Goal: Information Seeking & Learning: Learn about a topic

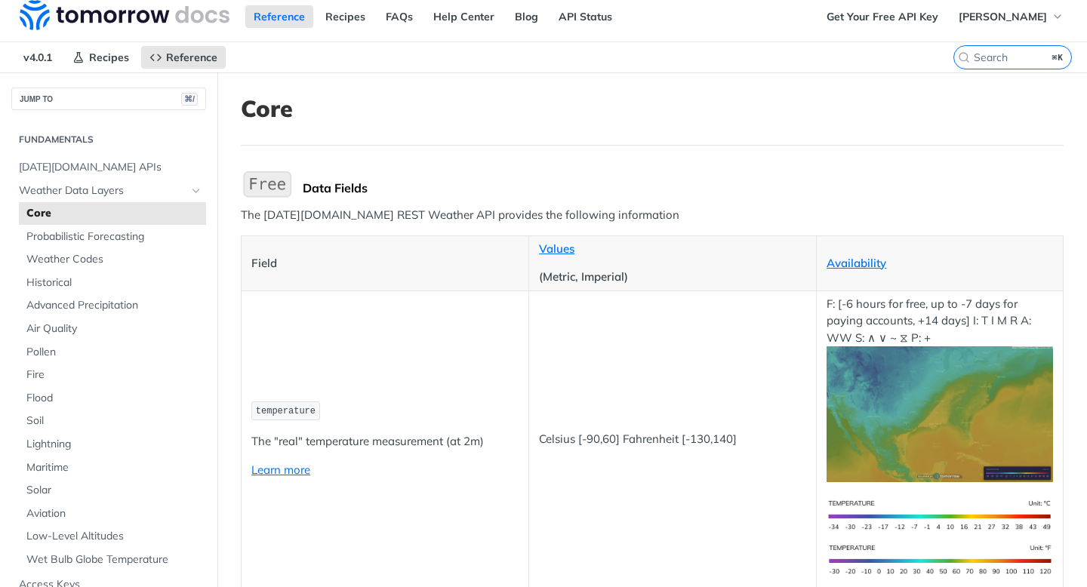
scroll to position [11, 0]
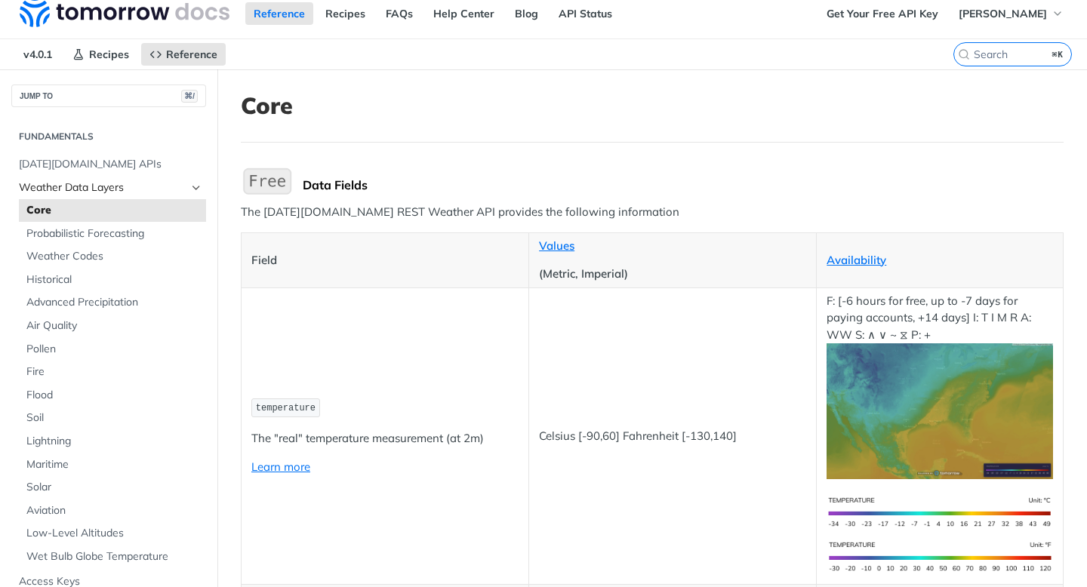
click at [113, 182] on span "Weather Data Layers" at bounding box center [103, 187] width 168 height 15
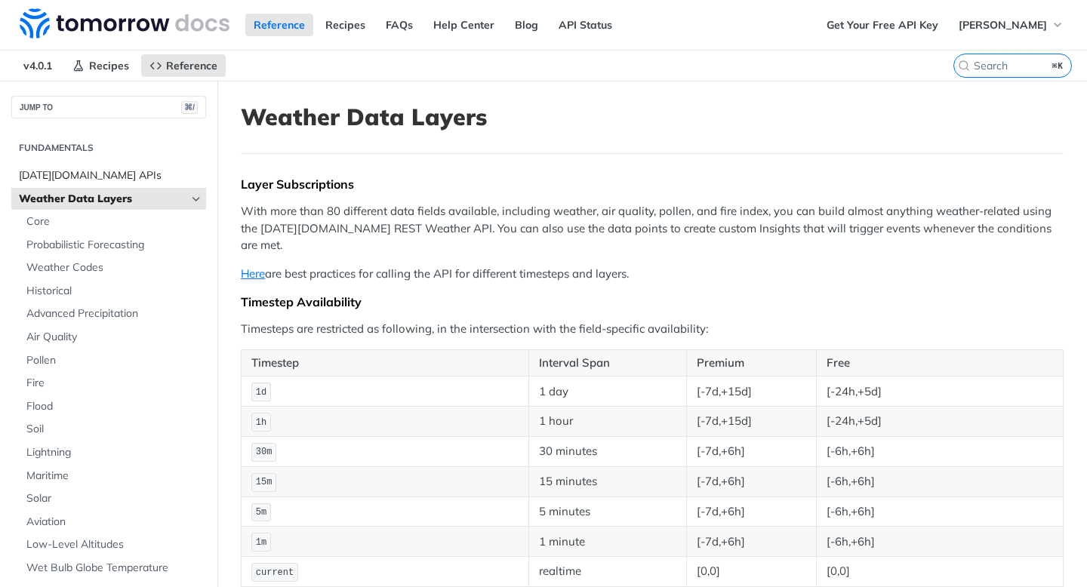
click at [122, 172] on span "[DATE][DOMAIN_NAME] APIs" at bounding box center [110, 175] width 183 height 15
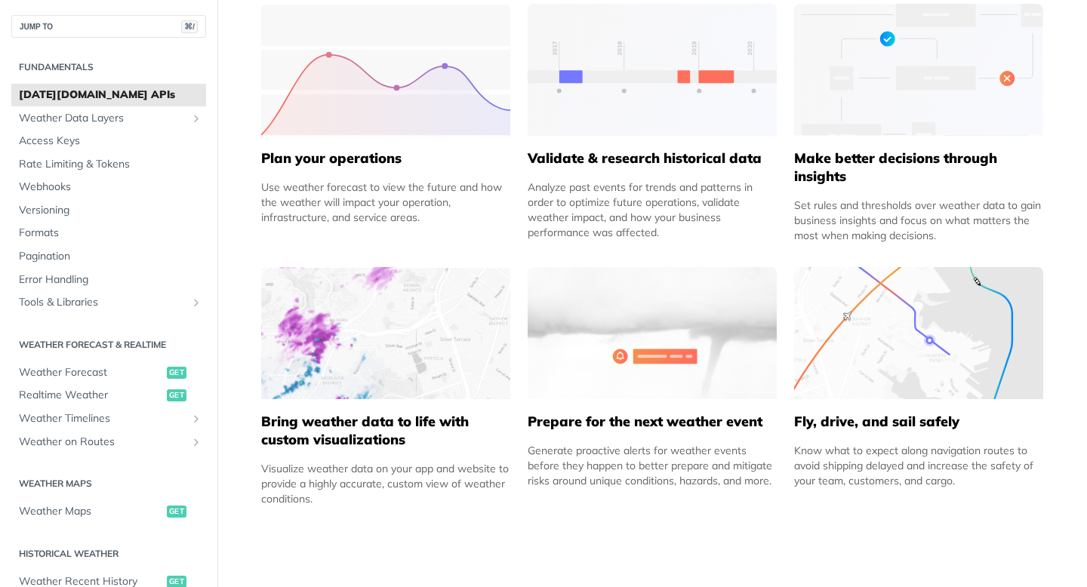
scroll to position [729, 0]
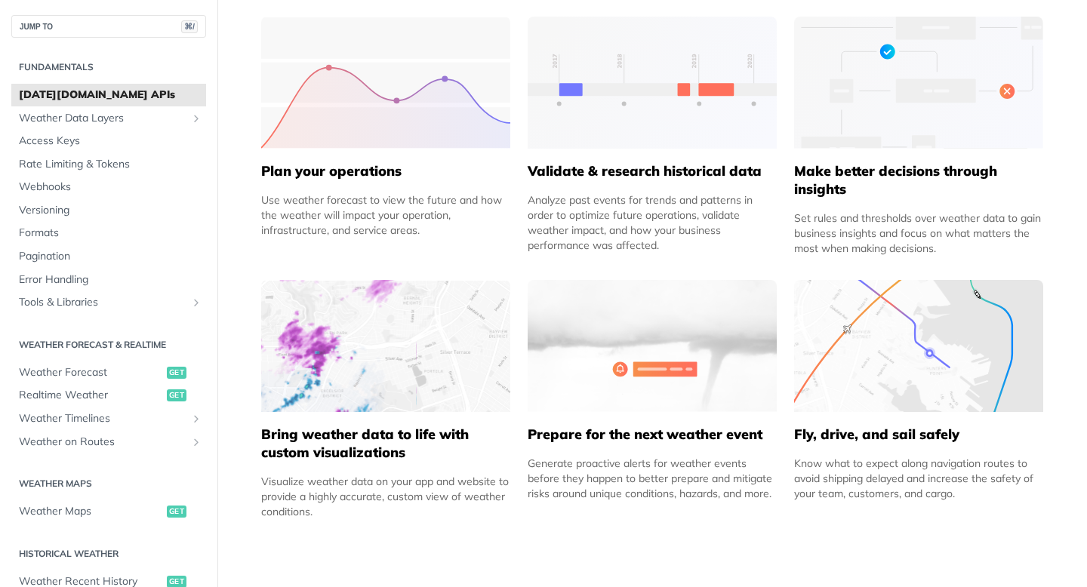
click at [406, 382] on img at bounding box center [385, 346] width 249 height 132
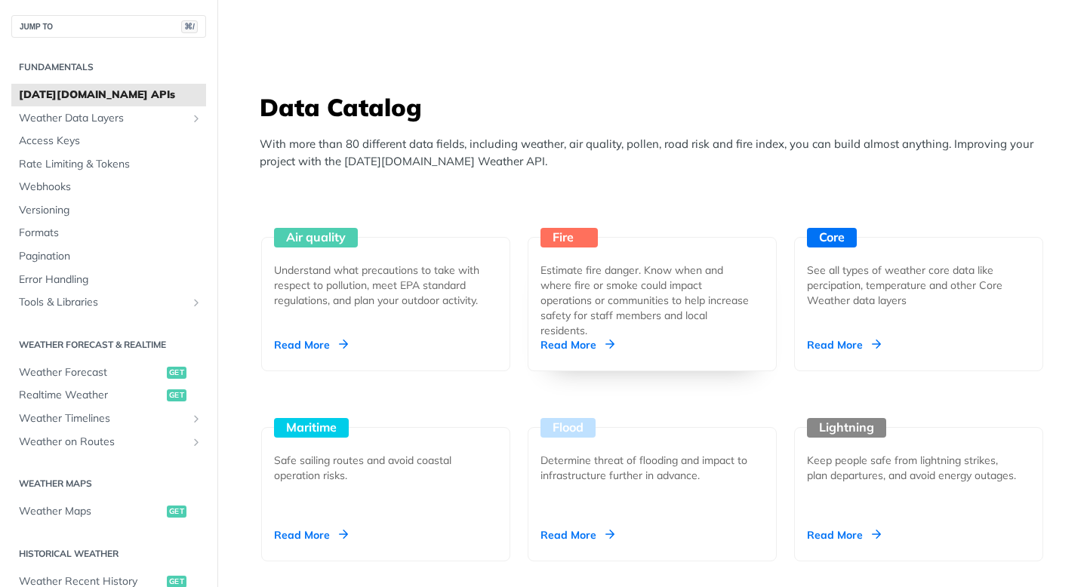
scroll to position [1326, 0]
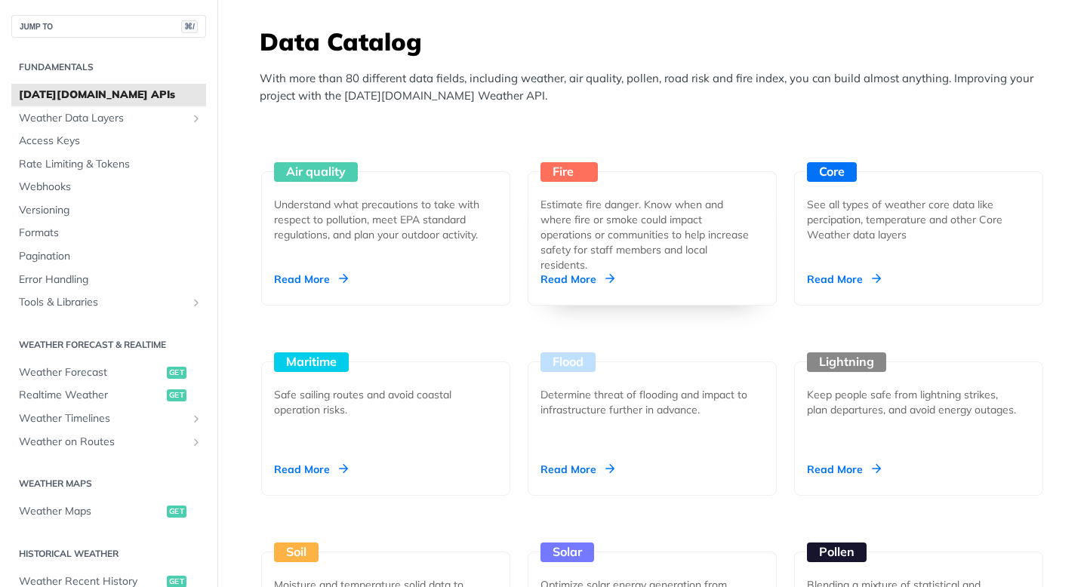
click at [581, 275] on div "Read More" at bounding box center [577, 279] width 74 height 15
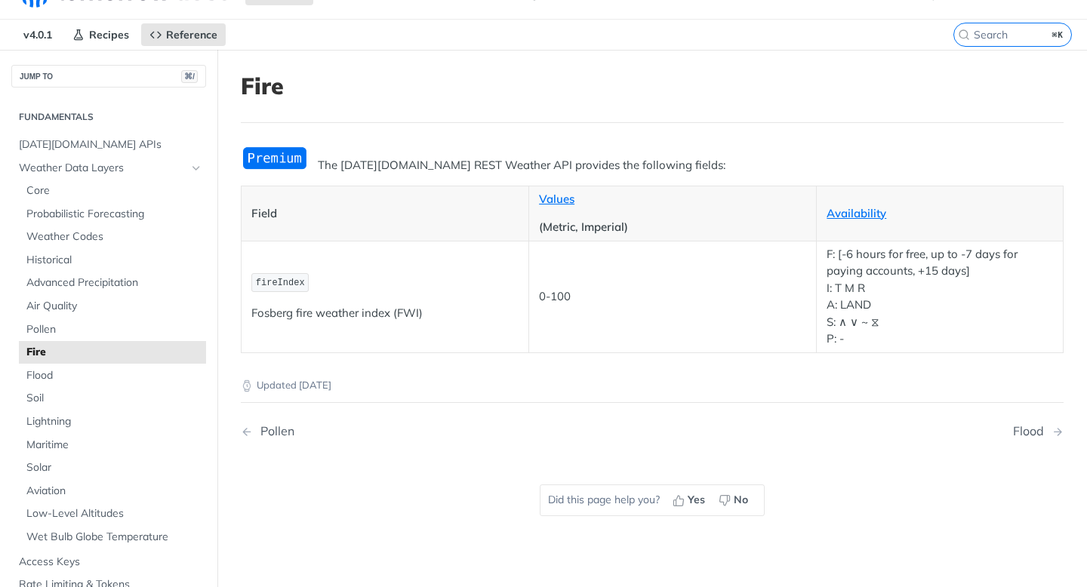
scroll to position [31, 0]
